Goal: Information Seeking & Learning: Learn about a topic

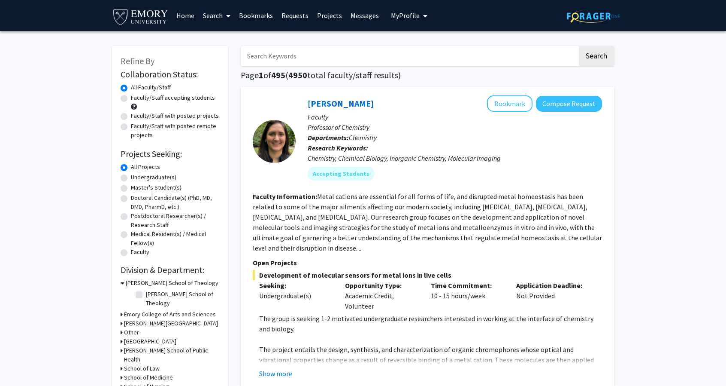
click at [311, 17] on link "Requests" at bounding box center [295, 15] width 36 height 30
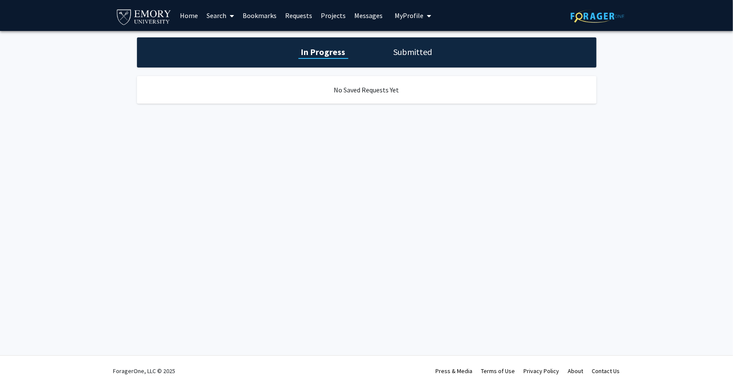
click at [328, 17] on link "Projects" at bounding box center [332, 15] width 33 height 30
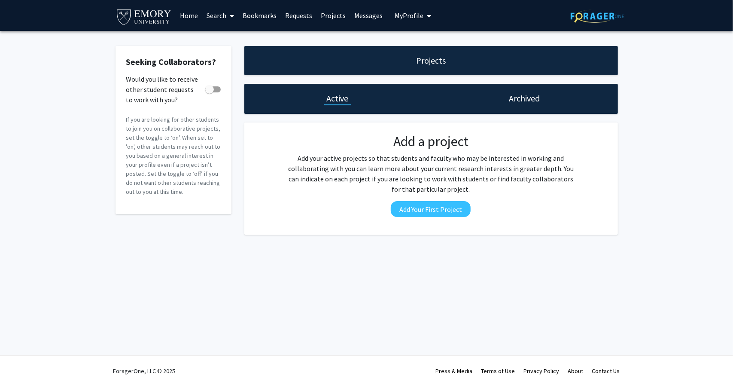
click at [257, 10] on link "Bookmarks" at bounding box center [259, 15] width 43 height 30
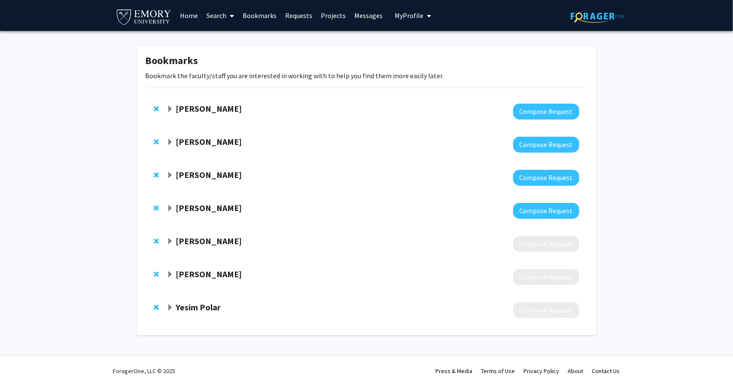
click at [217, 111] on strong "[PERSON_NAME]" at bounding box center [209, 108] width 66 height 11
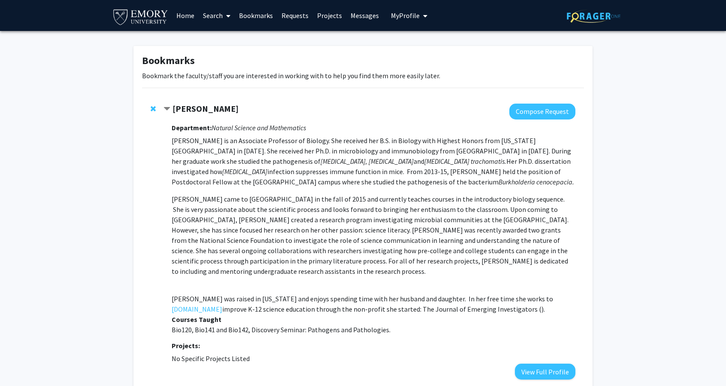
click at [218, 111] on strong "[PERSON_NAME]" at bounding box center [206, 108] width 66 height 11
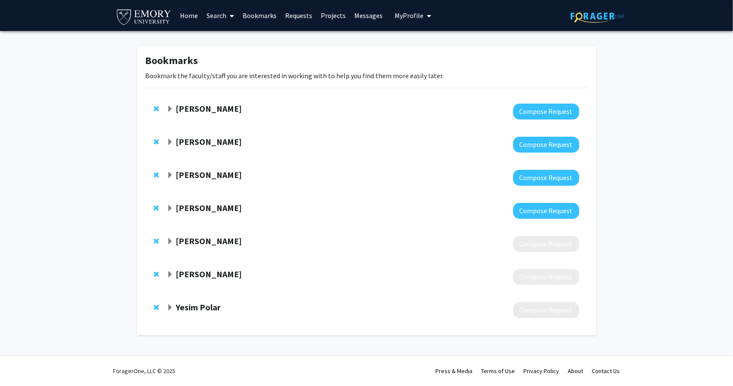
click at [208, 135] on div "[PERSON_NAME] Compose Request" at bounding box center [367, 144] width 442 height 33
click at [209, 146] on strong "[PERSON_NAME]" at bounding box center [209, 141] width 66 height 11
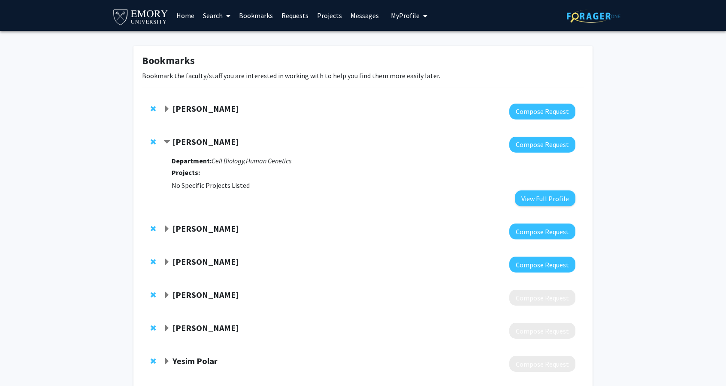
click at [198, 144] on strong "[PERSON_NAME]" at bounding box center [206, 141] width 66 height 11
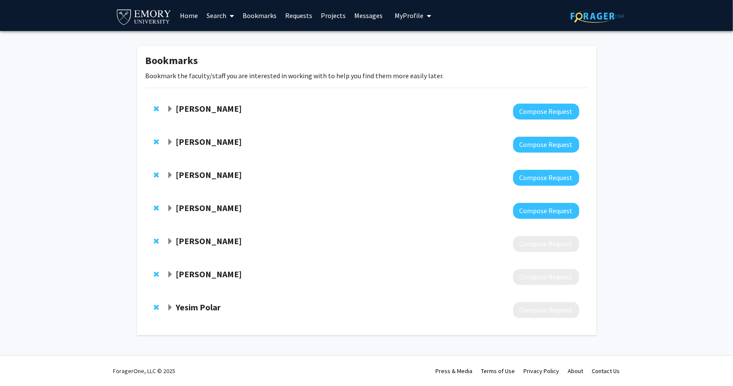
click at [209, 174] on strong "[PERSON_NAME]" at bounding box center [209, 174] width 66 height 11
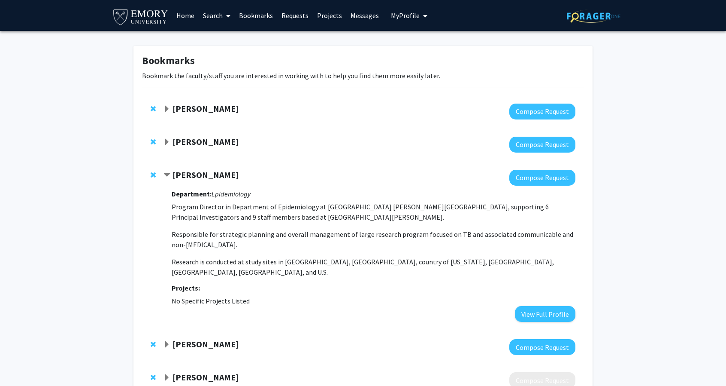
click at [208, 176] on strong "[PERSON_NAME]" at bounding box center [206, 174] width 66 height 11
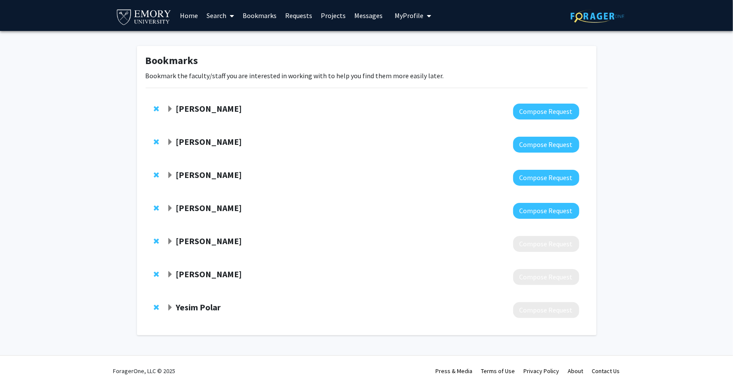
click at [210, 211] on strong "[PERSON_NAME]" at bounding box center [209, 207] width 66 height 11
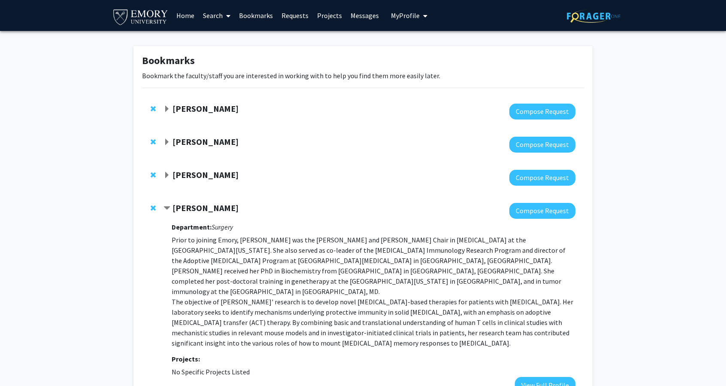
click at [216, 208] on strong "[PERSON_NAME]" at bounding box center [206, 207] width 66 height 11
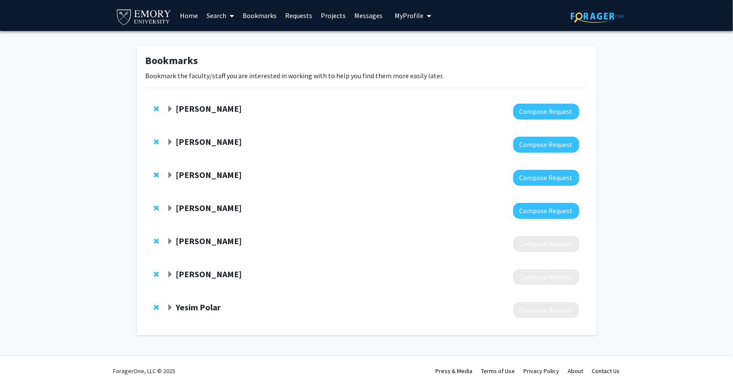
click at [208, 240] on strong "[PERSON_NAME]" at bounding box center [209, 240] width 66 height 11
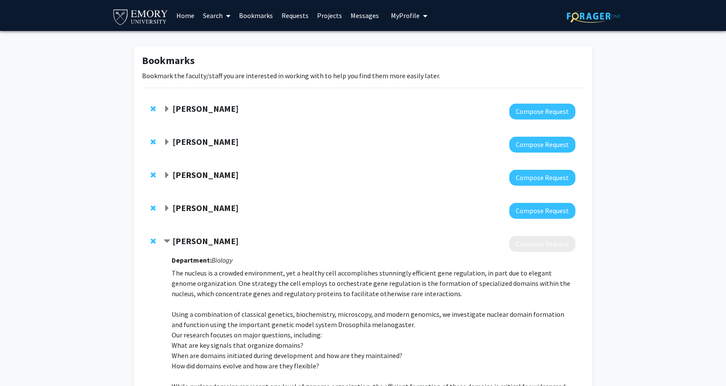
click at [208, 240] on strong "[PERSON_NAME]" at bounding box center [206, 240] width 66 height 11
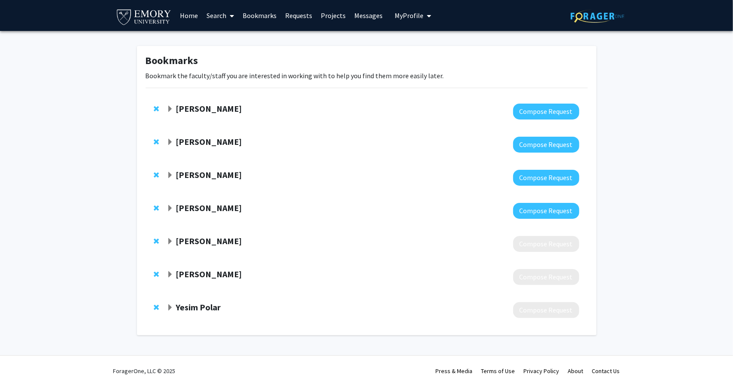
click at [227, 23] on span at bounding box center [230, 16] width 8 height 30
click at [219, 38] on span "Faculty/Staff" at bounding box center [233, 39] width 63 height 17
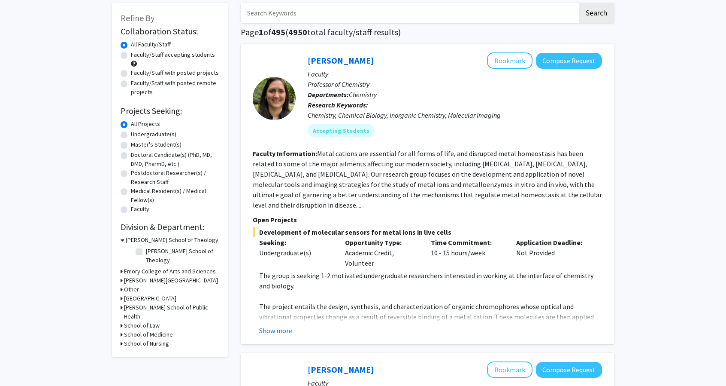
scroll to position [86, 0]
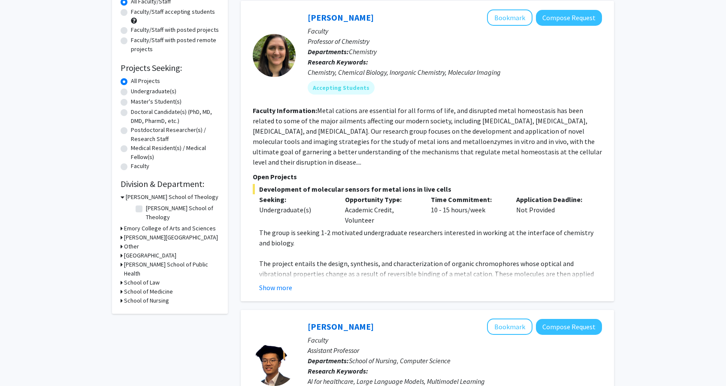
click at [161, 296] on h3 "School of Nursing" at bounding box center [146, 300] width 45 height 9
click at [146, 307] on label "School of Nursing" at bounding box center [168, 311] width 45 height 9
click at [146, 307] on input "School of Nursing" at bounding box center [149, 310] width 6 height 6
checkbox input "true"
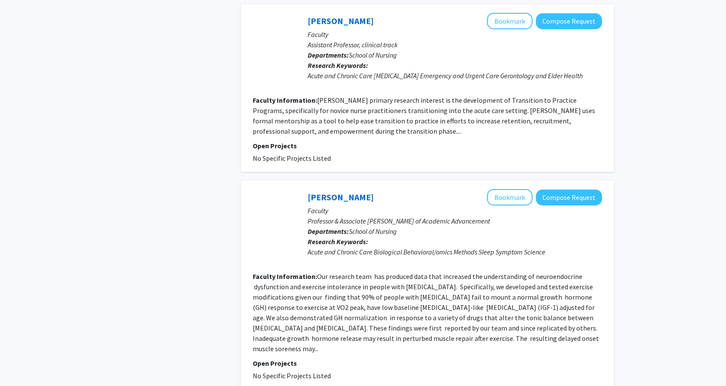
scroll to position [1889, 0]
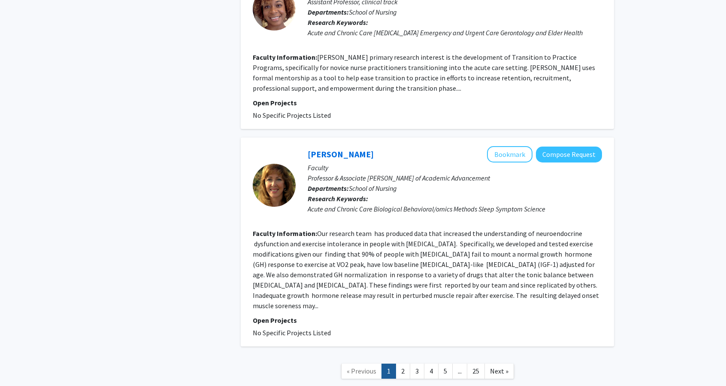
click at [375, 236] on fg-read-more "Our research team has produced data that increased the understanding of neuroen…" at bounding box center [426, 269] width 347 height 81
click at [327, 149] on link "[PERSON_NAME]" at bounding box center [341, 154] width 66 height 11
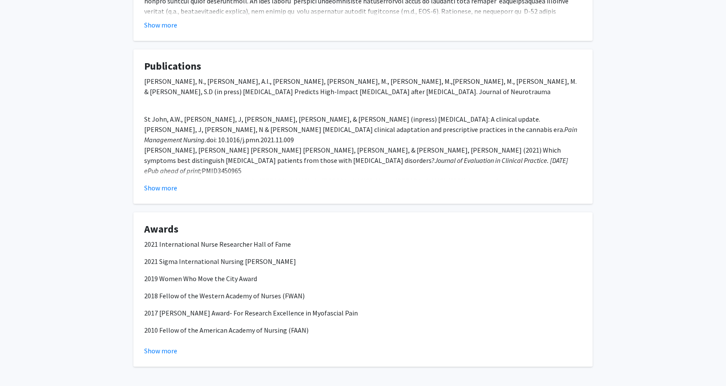
scroll to position [343, 0]
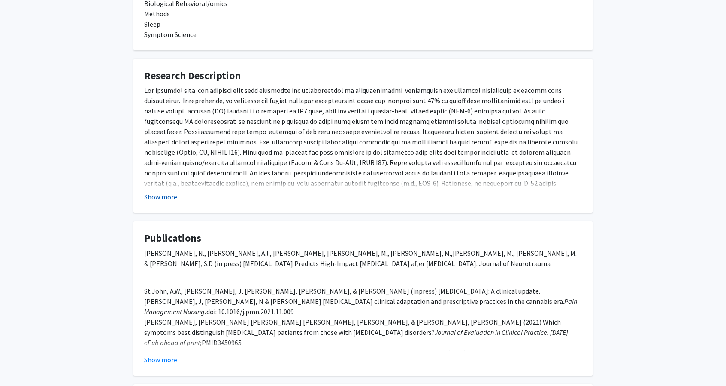
click at [166, 192] on button "Show more" at bounding box center [160, 196] width 33 height 10
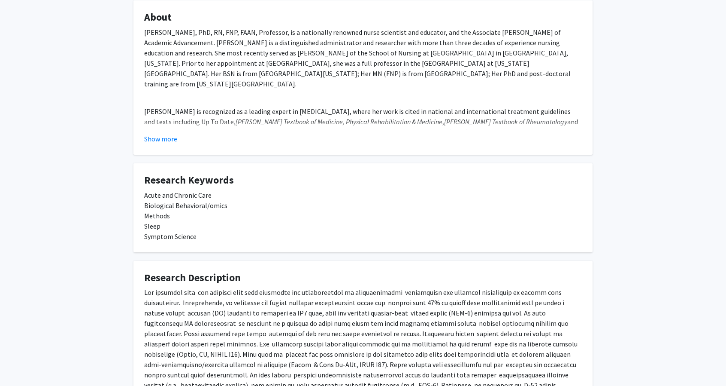
scroll to position [86, 0]
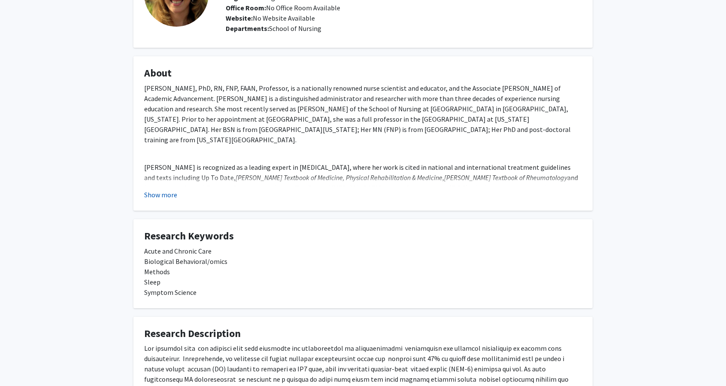
click at [173, 193] on button "Show more" at bounding box center [160, 194] width 33 height 10
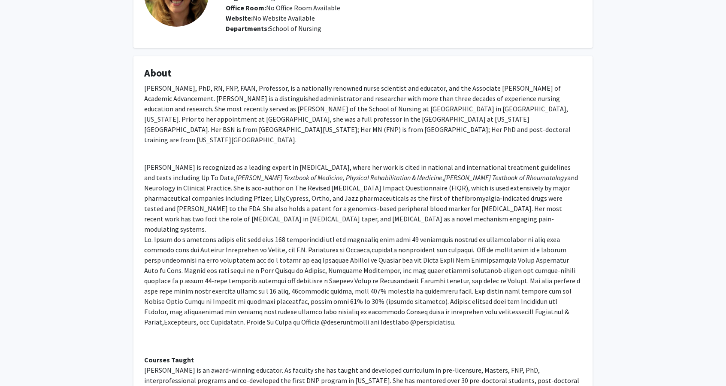
scroll to position [0, 0]
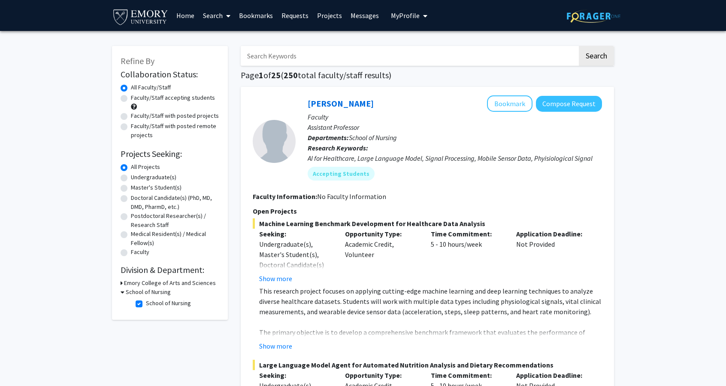
click at [143, 178] on label "Undergraduate(s)" at bounding box center [154, 177] width 46 height 9
click at [137, 178] on input "Undergraduate(s)" at bounding box center [134, 176] width 6 height 6
radio input "true"
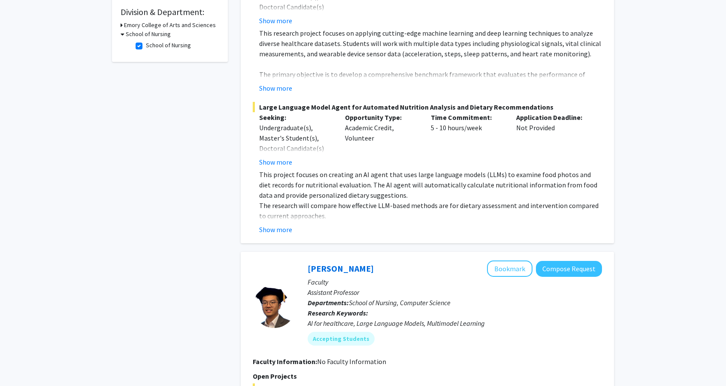
scroll to position [558, 0]
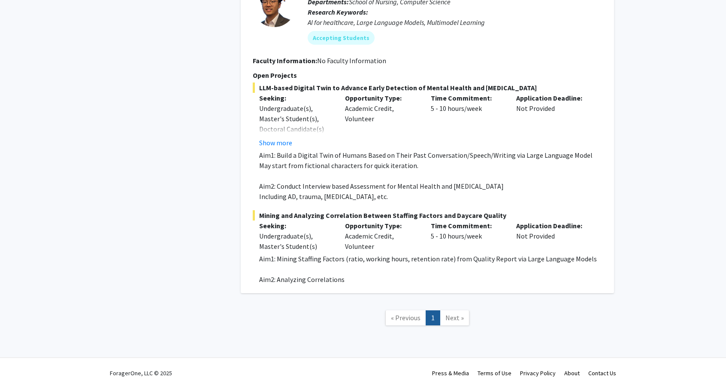
click at [453, 312] on link "Next »" at bounding box center [455, 317] width 30 height 15
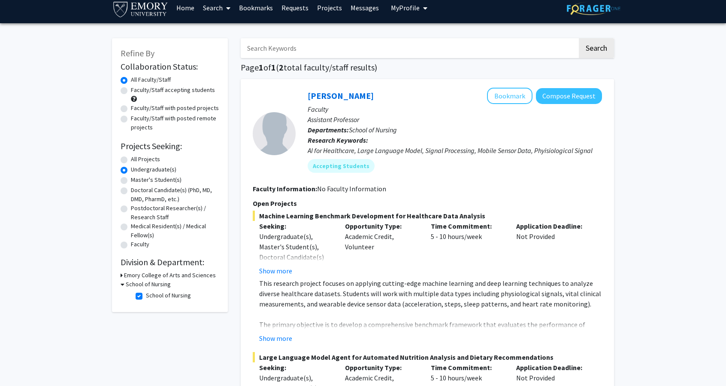
scroll to position [0, 0]
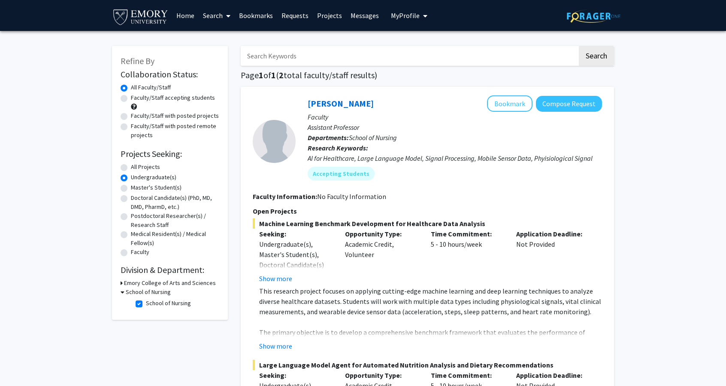
click at [146, 304] on label "School of Nursing" at bounding box center [168, 302] width 45 height 9
click at [146, 304] on input "School of Nursing" at bounding box center [149, 301] width 6 height 6
checkbox input "false"
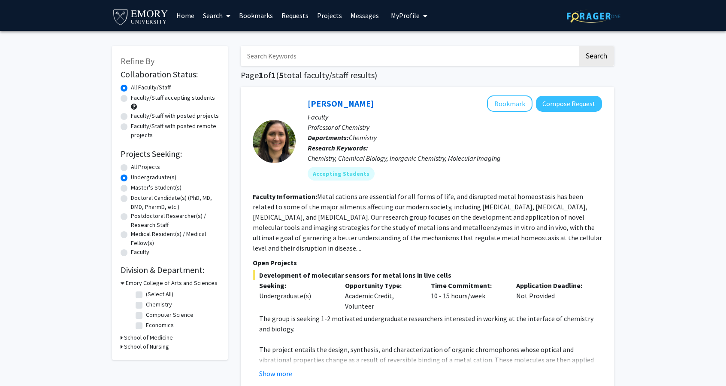
click at [158, 284] on h3 "Emory College of Arts and Sciences" at bounding box center [172, 282] width 92 height 9
click at [156, 284] on h3 "Emory College of Arts and Sciences" at bounding box center [170, 282] width 92 height 9
click at [140, 298] on fg-checkbox "(Select All) (Select All)" at bounding box center [177, 294] width 82 height 10
click at [146, 295] on label "(Select All)" at bounding box center [159, 293] width 27 height 9
click at [146, 295] on input "(Select All)" at bounding box center [149, 292] width 6 height 6
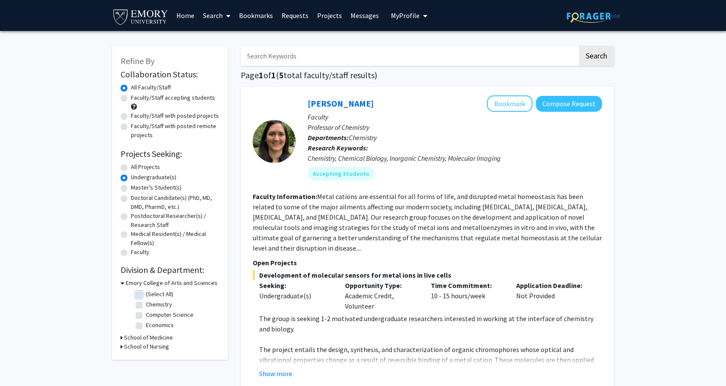
checkbox input "true"
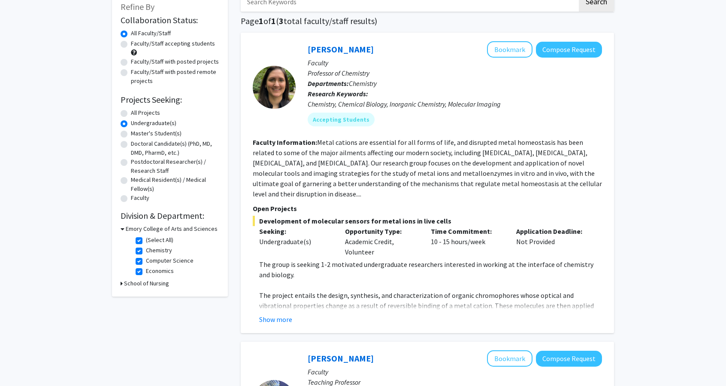
scroll to position [129, 0]
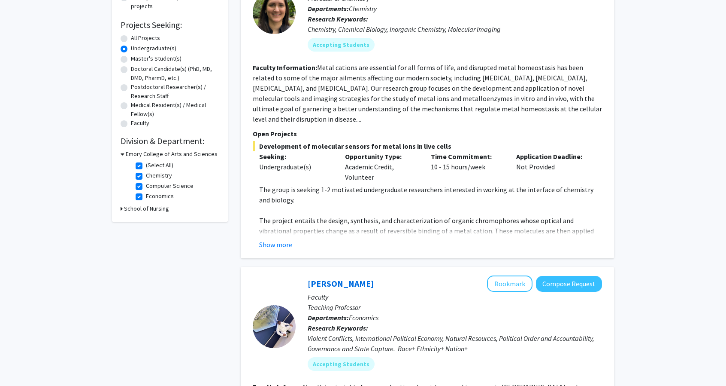
click at [146, 166] on label "(Select All)" at bounding box center [159, 165] width 27 height 9
click at [146, 166] on input "(Select All)" at bounding box center [149, 164] width 6 height 6
checkbox input "false"
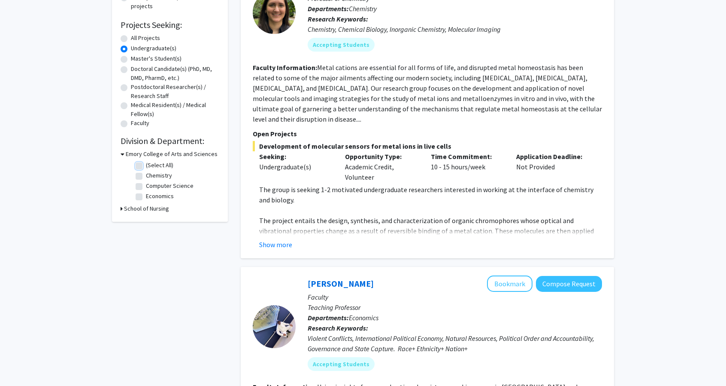
checkbox input "false"
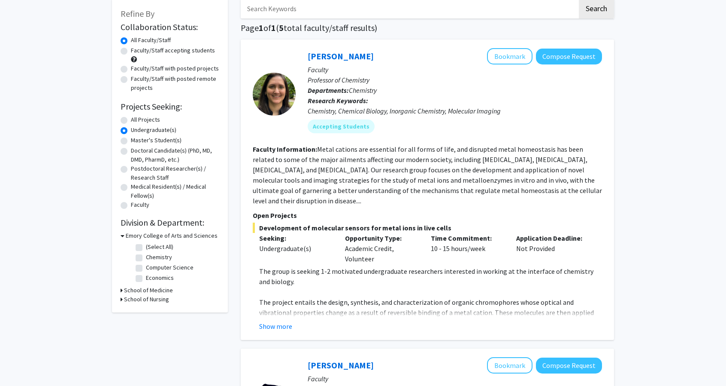
scroll to position [86, 0]
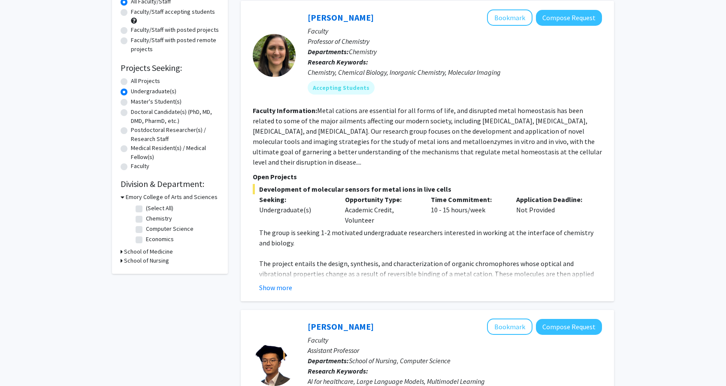
click at [150, 252] on h3 "School of Medicine" at bounding box center [148, 251] width 49 height 9
click at [146, 262] on label "Biochemistry" at bounding box center [163, 262] width 34 height 9
click at [146, 262] on input "Biochemistry" at bounding box center [149, 261] width 6 height 6
checkbox input "true"
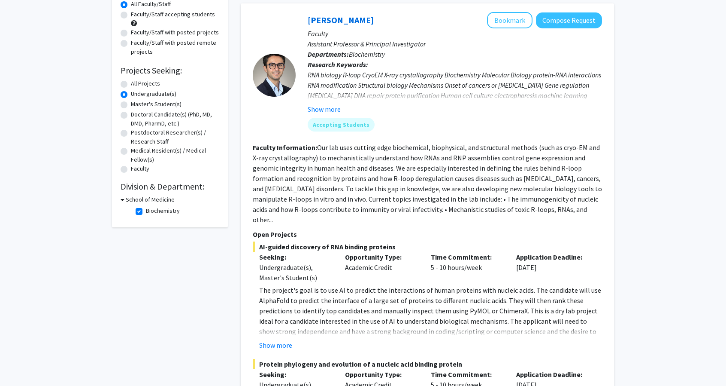
scroll to position [86, 0]
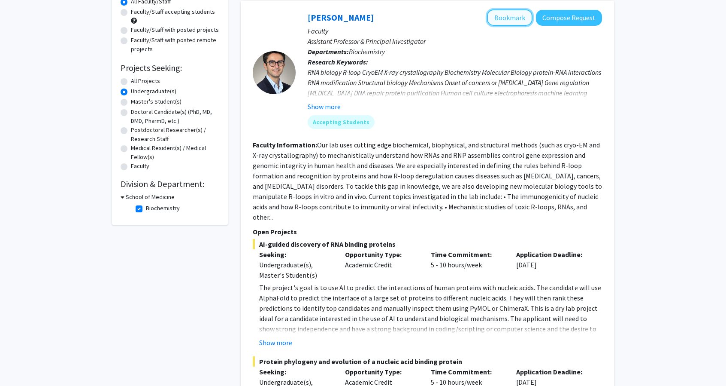
click at [506, 19] on button "Bookmark" at bounding box center [510, 17] width 46 height 16
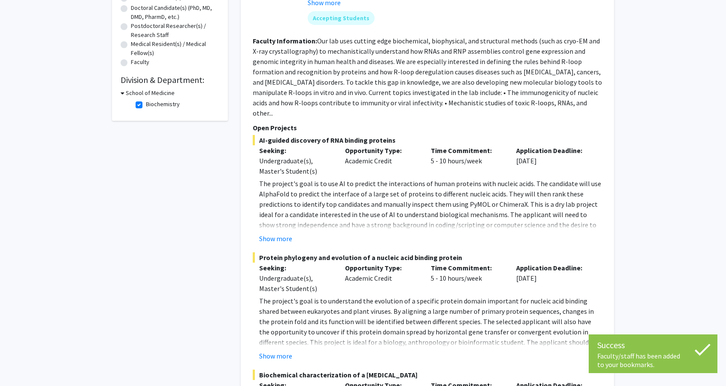
scroll to position [0, 0]
